Goal: Use online tool/utility: Utilize a website feature to perform a specific function

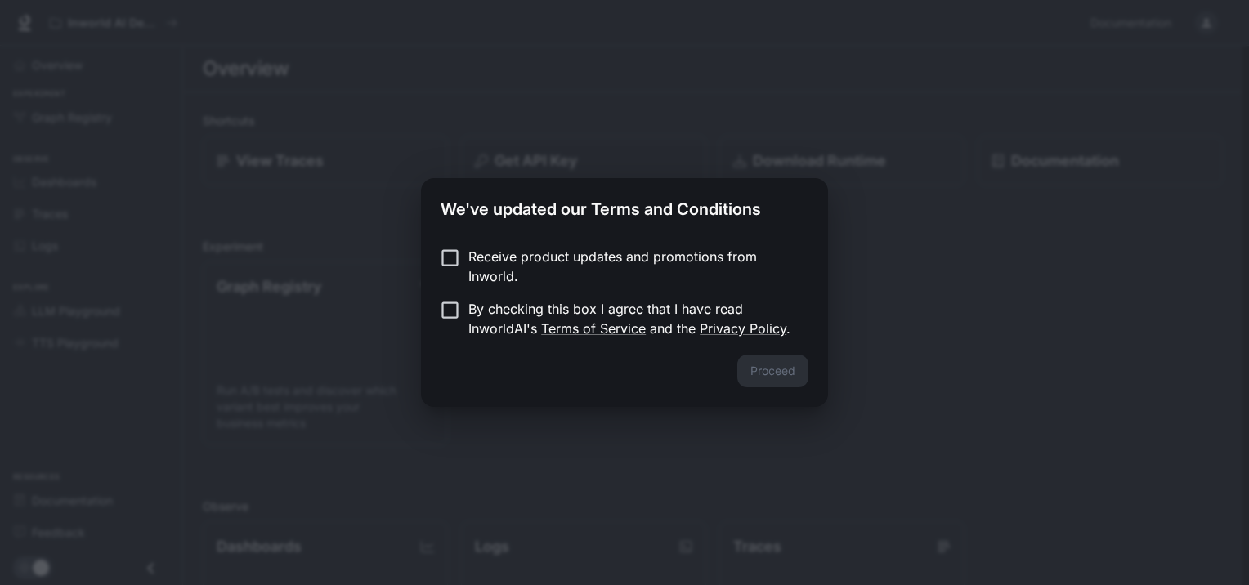
click at [482, 320] on p "By checking this box I agree that I have read InworldAI's Terms of Service and …" at bounding box center [631, 318] width 327 height 39
click at [782, 370] on button "Proceed" at bounding box center [772, 371] width 71 height 33
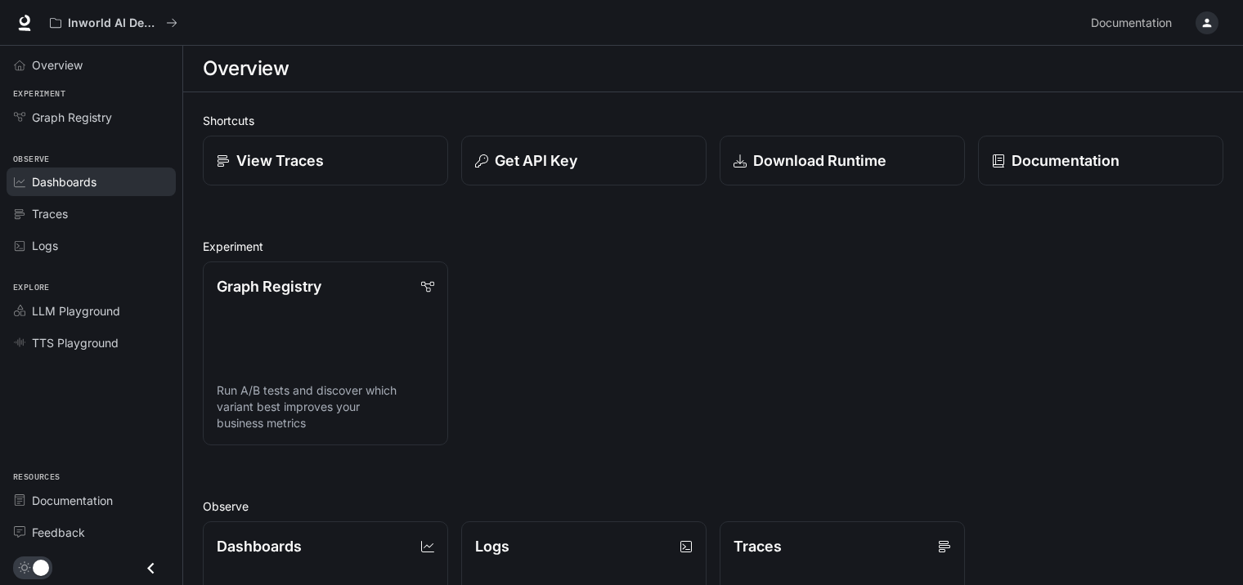
click at [114, 180] on div "Dashboards" at bounding box center [100, 181] width 137 height 17
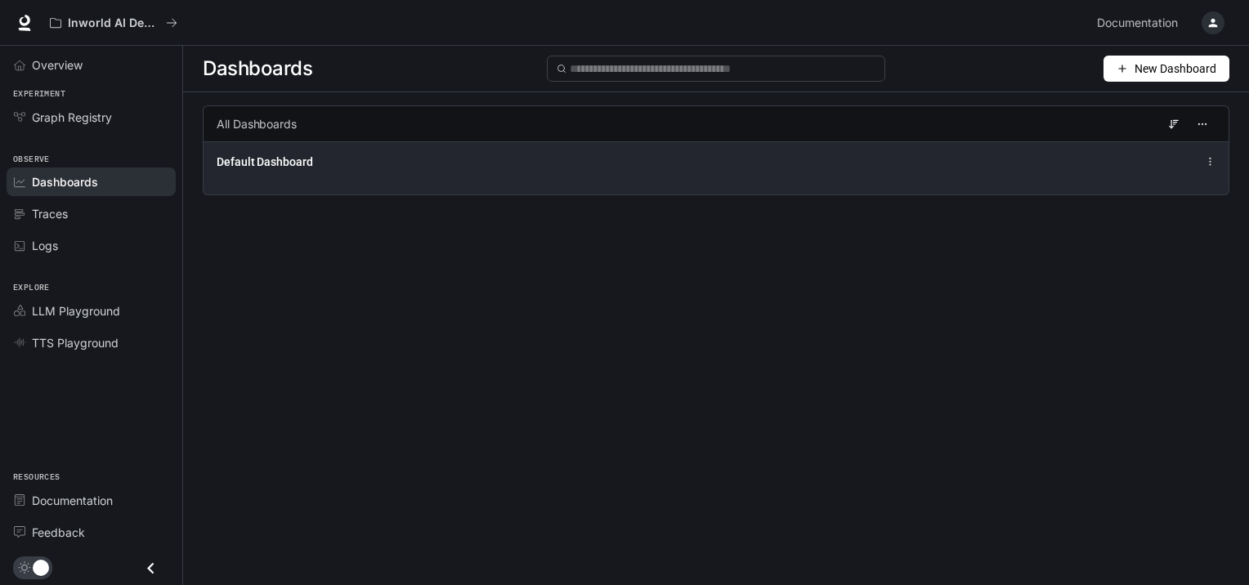
click at [343, 178] on div "Default Dashboard" at bounding box center [716, 167] width 1025 height 53
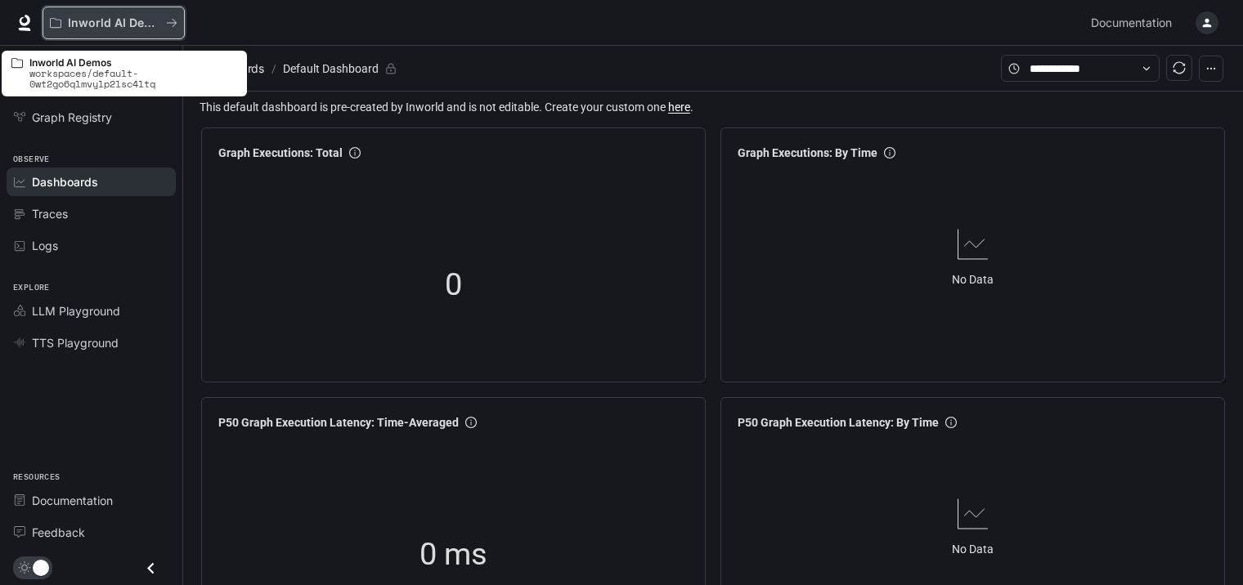
click at [157, 25] on p "Inworld AI Demos" at bounding box center [114, 23] width 92 height 14
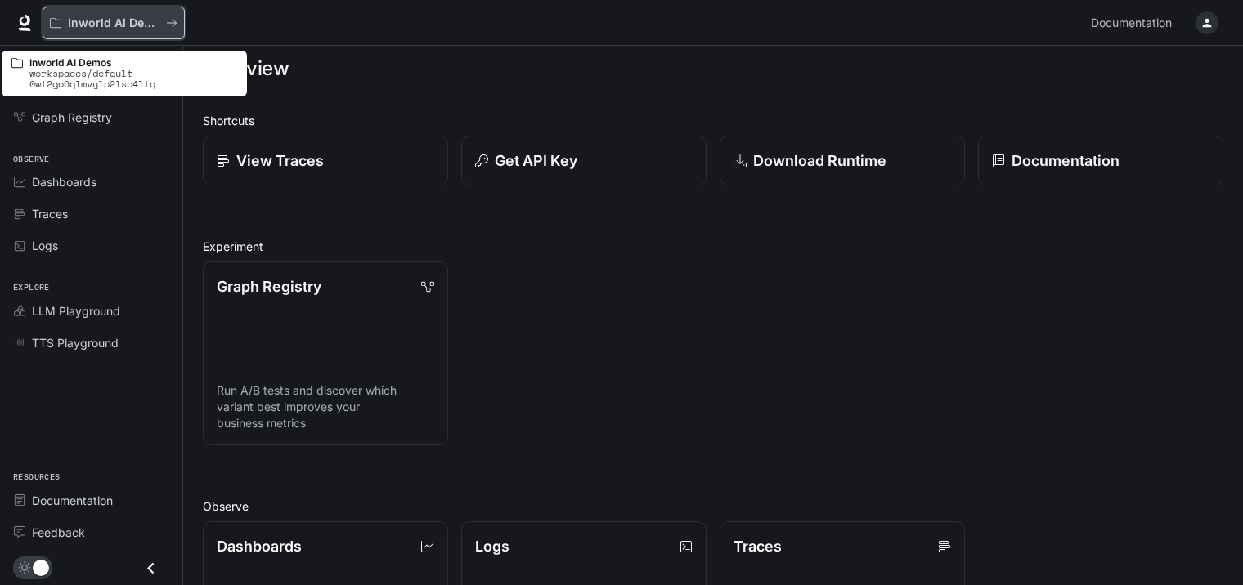
click at [166, 22] on icon "All workspaces" at bounding box center [171, 22] width 11 height 11
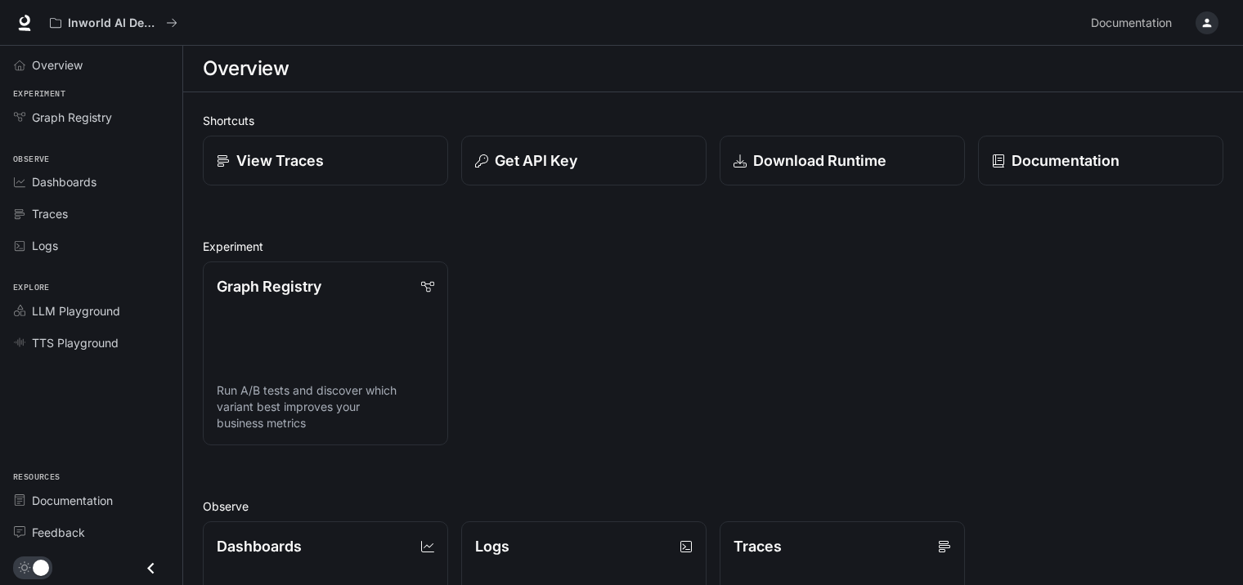
click at [388, 163] on div "View Traces" at bounding box center [325, 161] width 217 height 22
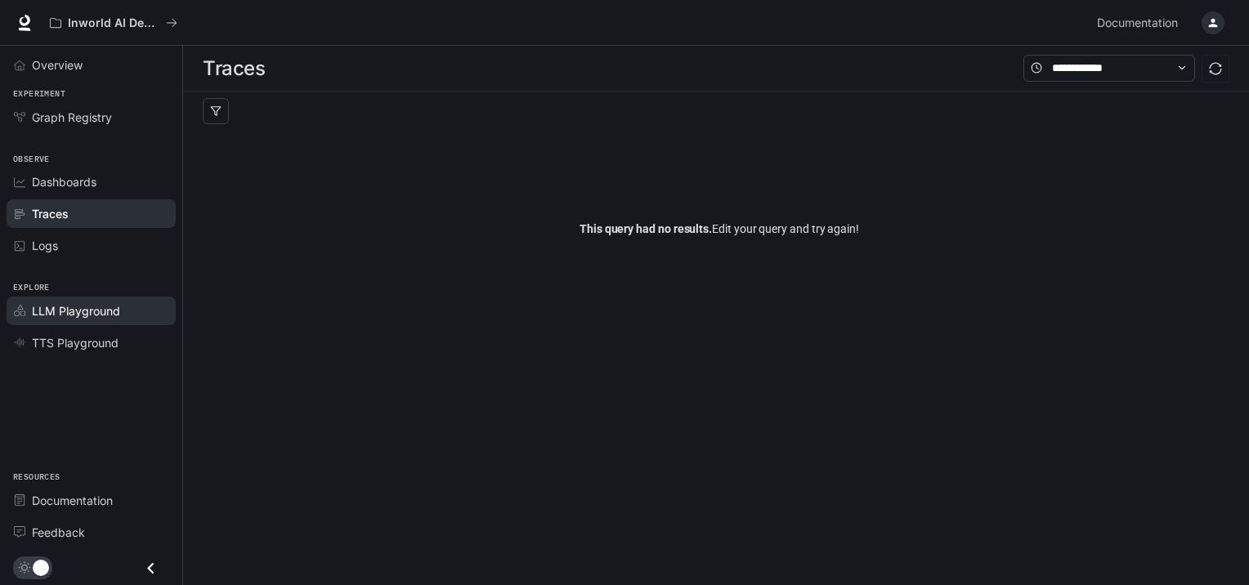
click at [92, 309] on span "LLM Playground" at bounding box center [76, 310] width 88 height 17
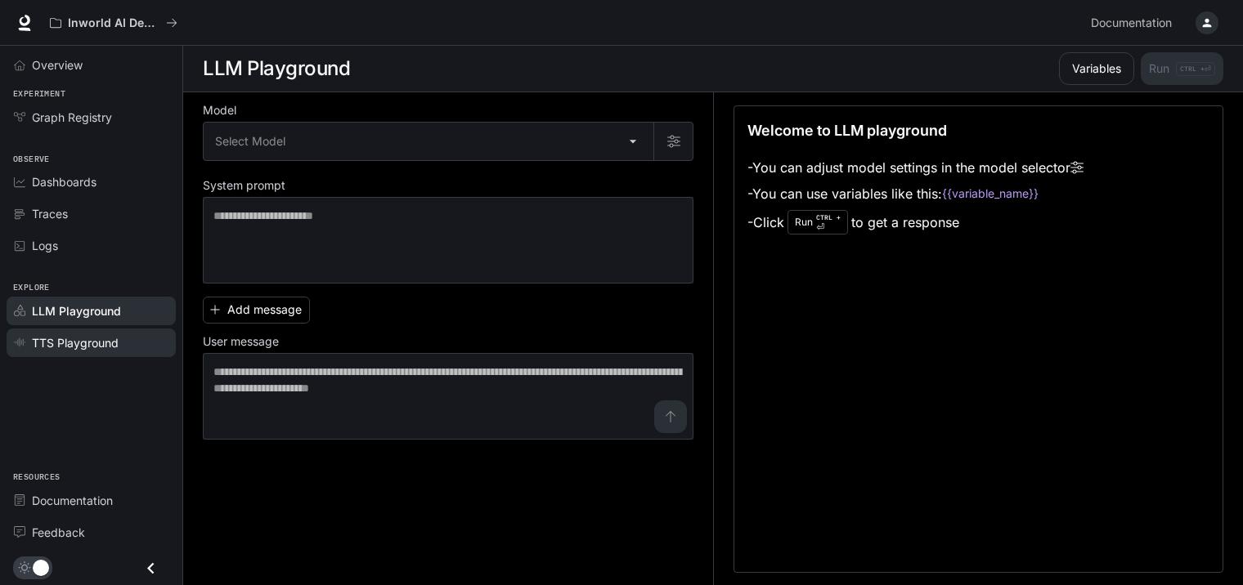
click at [88, 347] on span "TTS Playground" at bounding box center [75, 342] width 87 height 17
